Goal: Task Accomplishment & Management: Use online tool/utility

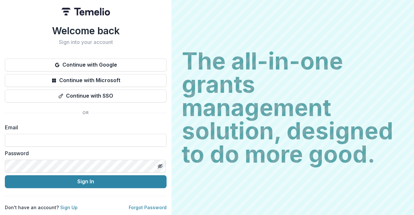
click at [71, 126] on label "Email" at bounding box center [84, 127] width 158 height 8
click at [70, 135] on input at bounding box center [86, 140] width 162 height 13
type input "**********"
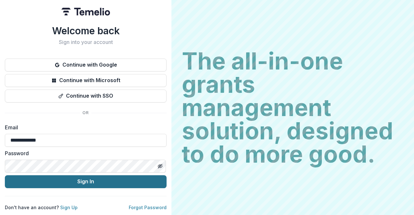
click at [72, 178] on button "Sign In" at bounding box center [86, 181] width 162 height 13
